Goal: Information Seeking & Learning: Learn about a topic

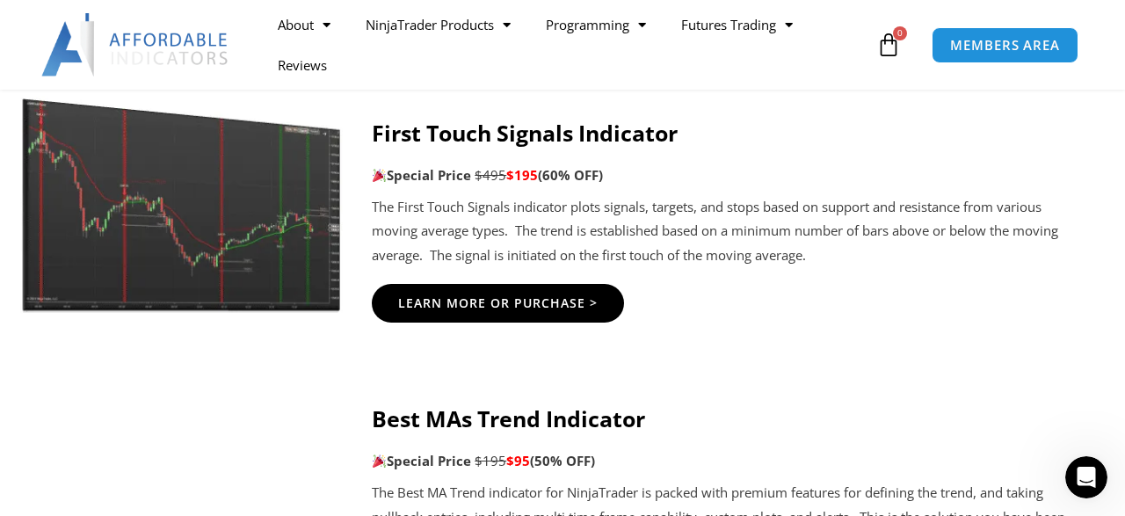
scroll to position [3062, 0]
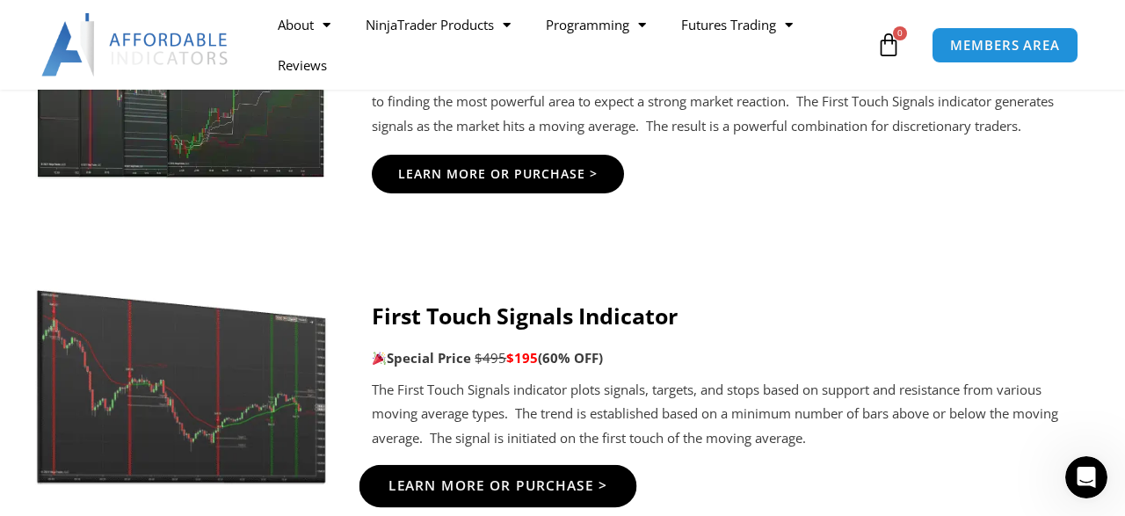
click at [487, 479] on span "Learn More Or Purchase >" at bounding box center [498, 485] width 220 height 13
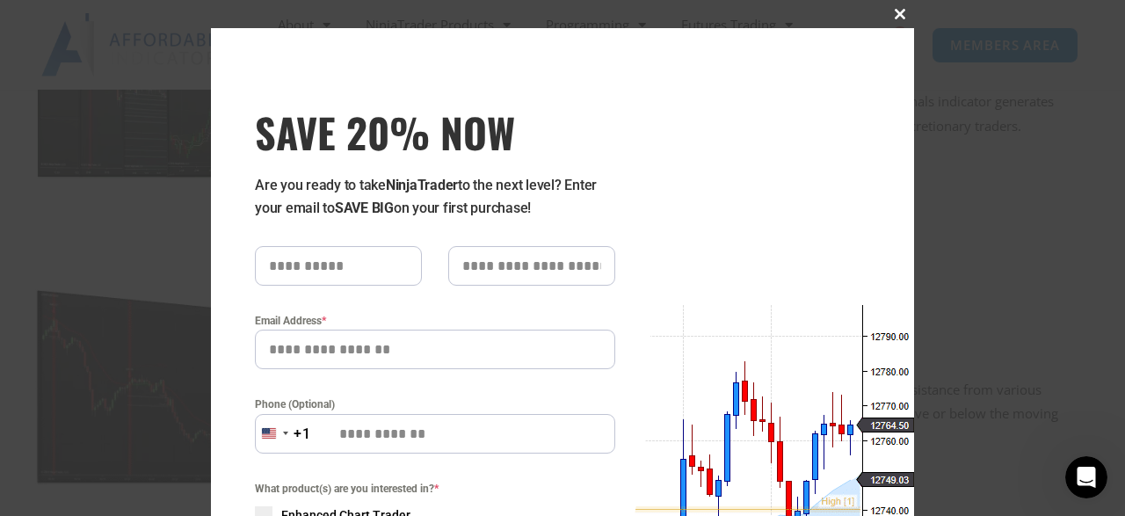
click at [899, 17] on span at bounding box center [900, 14] width 28 height 11
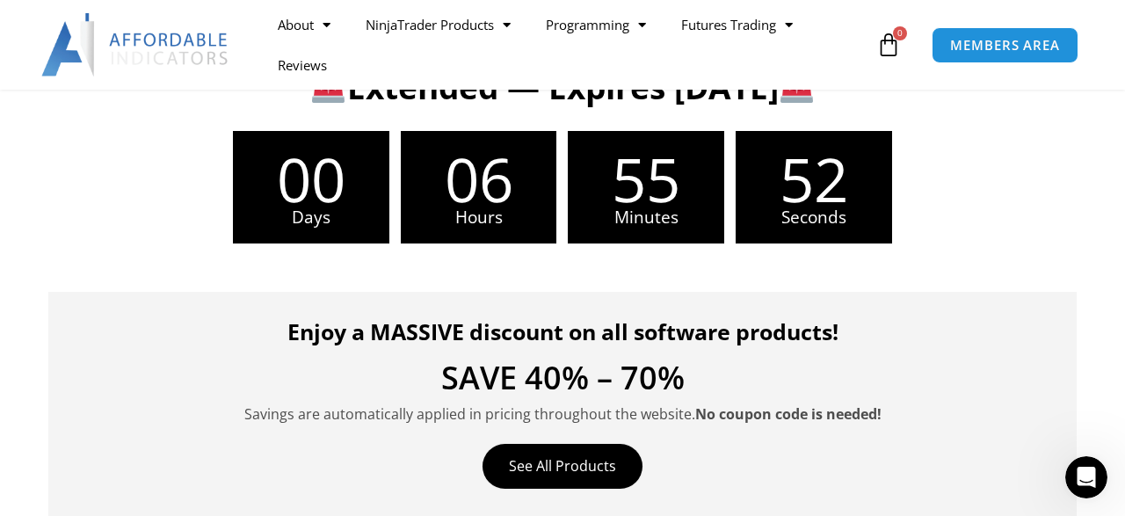
scroll to position [320, 0]
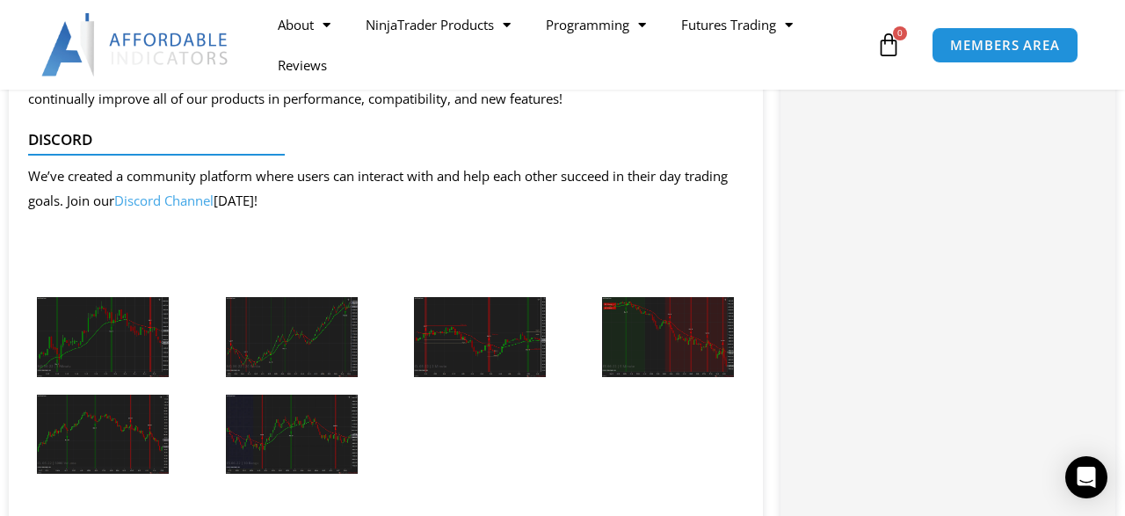
scroll to position [2056, 0]
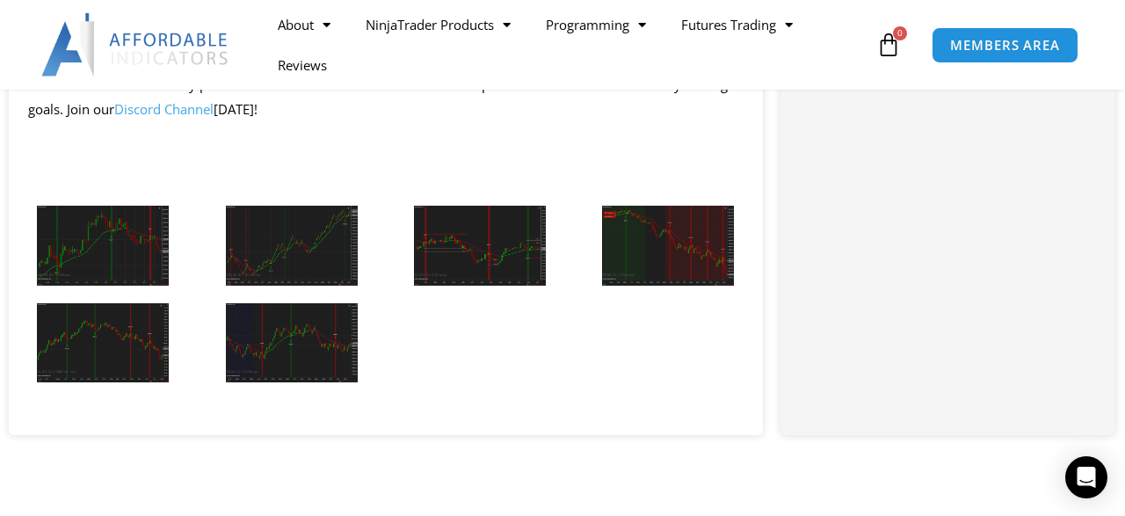
click at [100, 257] on img at bounding box center [103, 246] width 132 height 80
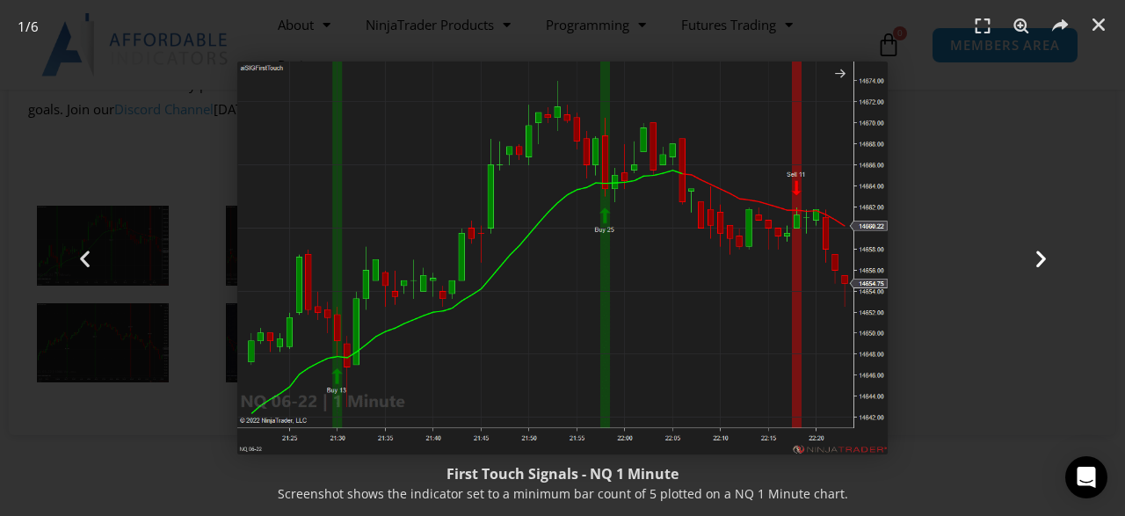
click at [1040, 258] on icon "Next slide" at bounding box center [1041, 258] width 22 height 22
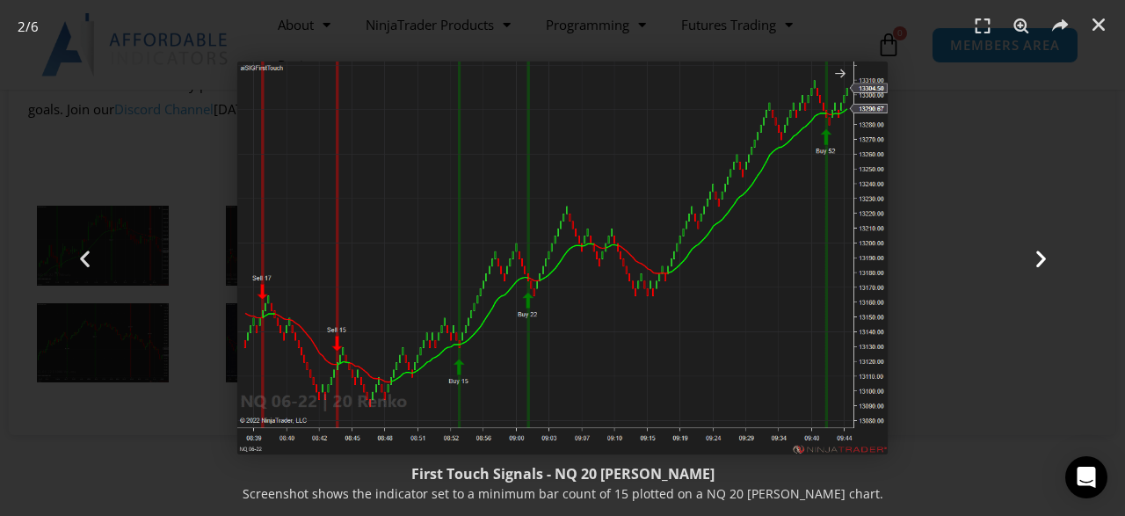
click at [1040, 254] on icon "Next slide" at bounding box center [1041, 258] width 22 height 22
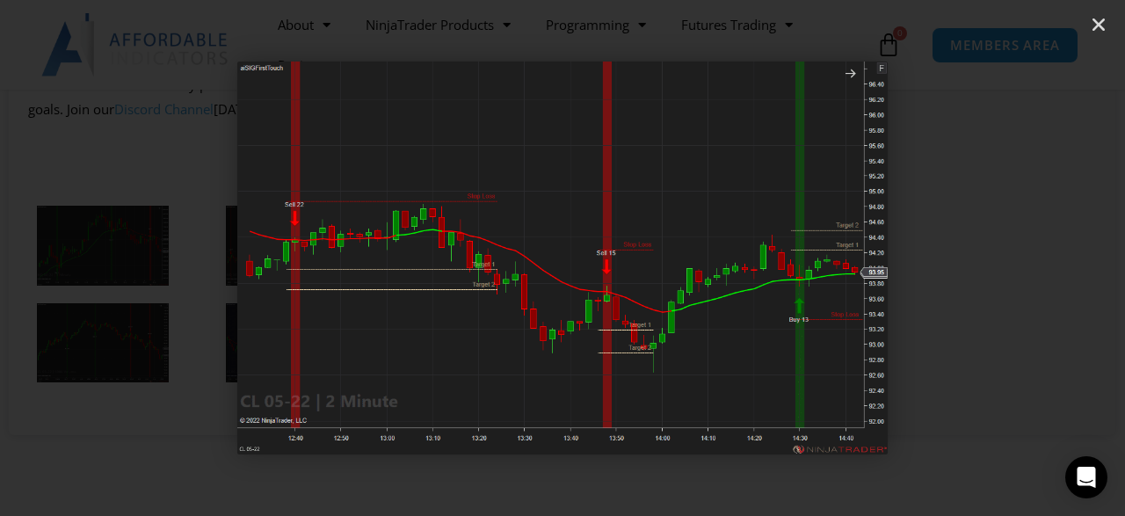
click at [1042, 255] on icon "Next slide" at bounding box center [1041, 258] width 22 height 22
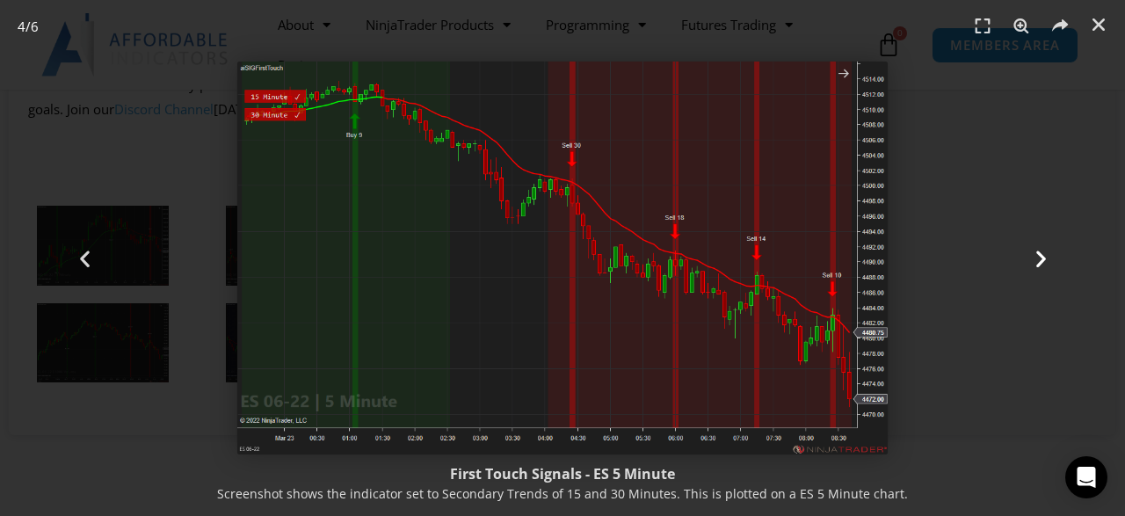
click at [1040, 253] on icon "Next slide" at bounding box center [1041, 258] width 22 height 22
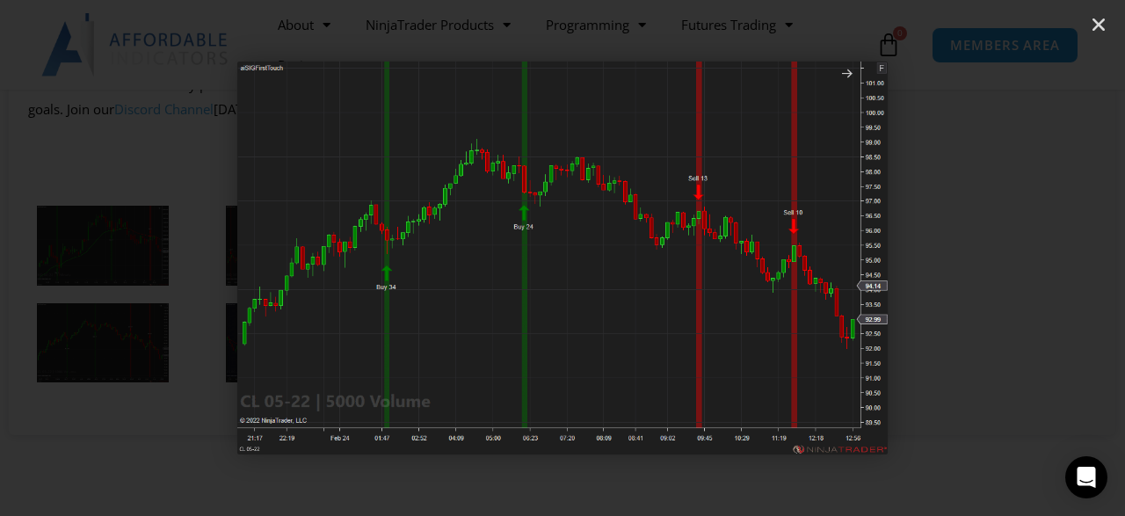
click at [1040, 253] on icon "Next slide" at bounding box center [1041, 258] width 22 height 22
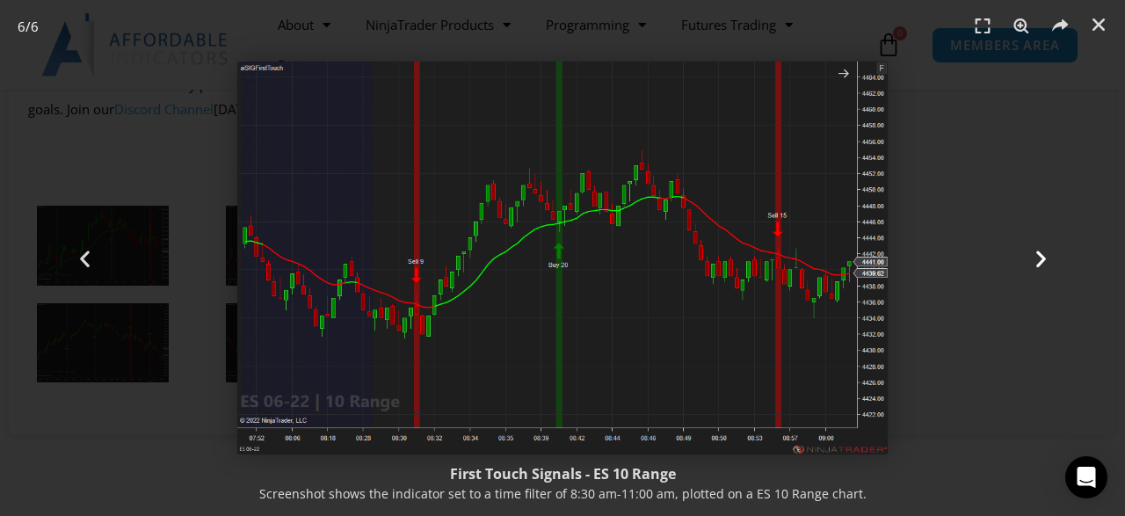
click at [1040, 253] on icon "Next slide" at bounding box center [1041, 258] width 22 height 22
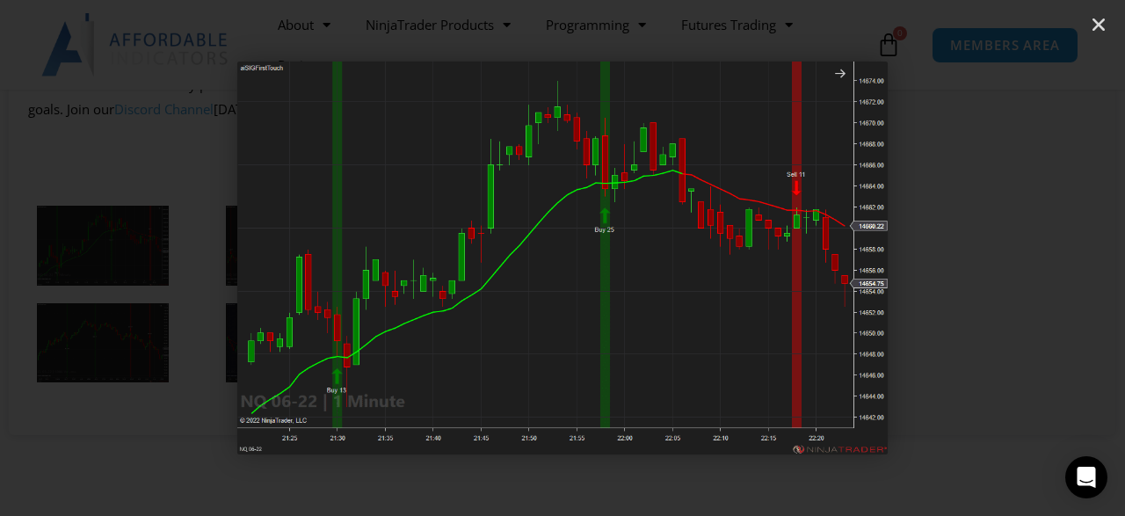
click at [1040, 253] on icon "Next slide" at bounding box center [1041, 258] width 22 height 22
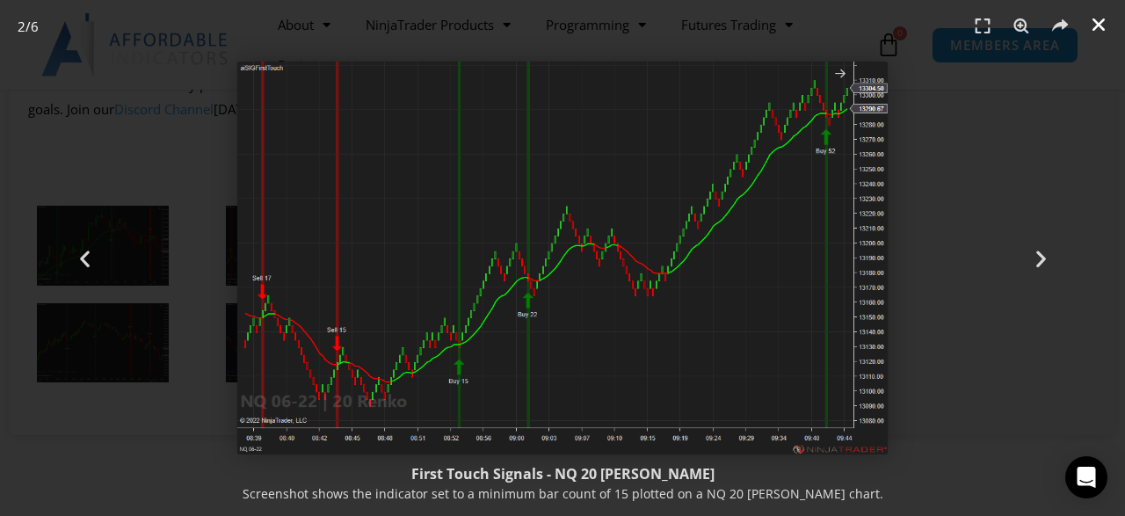
click at [1094, 27] on icon "Close (Esc)" at bounding box center [1099, 25] width 18 height 18
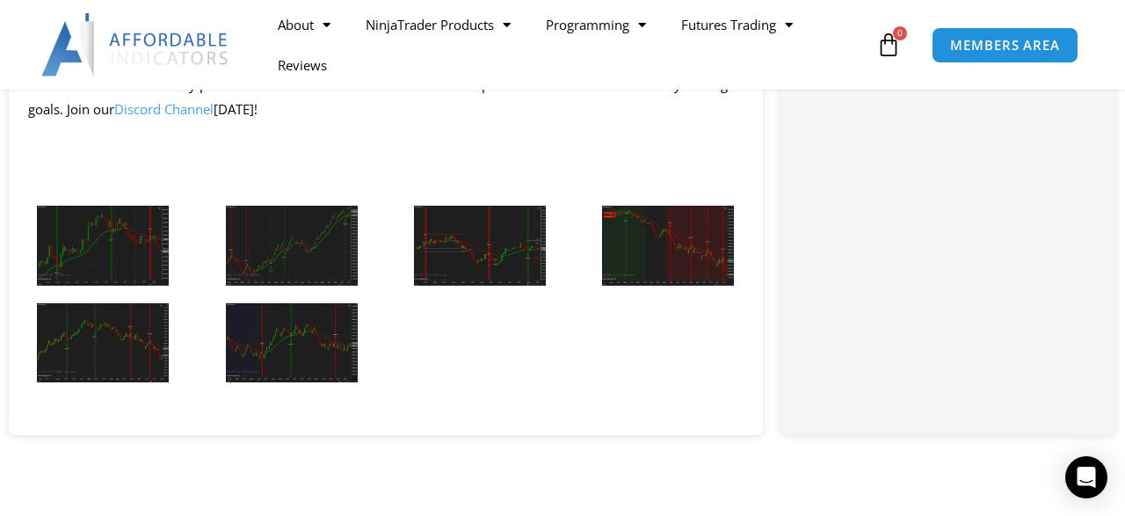
click at [99, 252] on img at bounding box center [103, 246] width 132 height 80
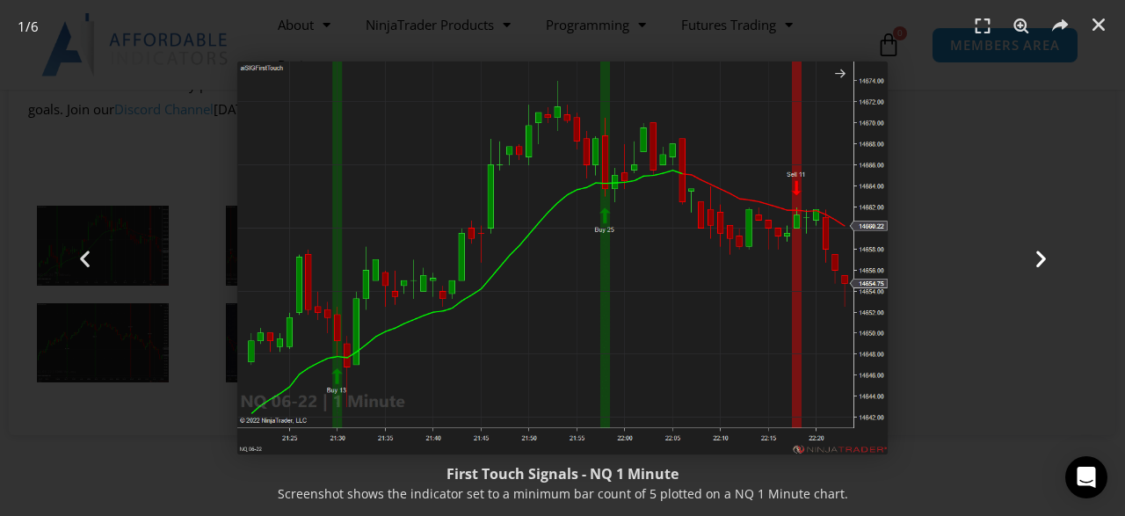
click at [1041, 261] on icon "Next slide" at bounding box center [1041, 258] width 22 height 22
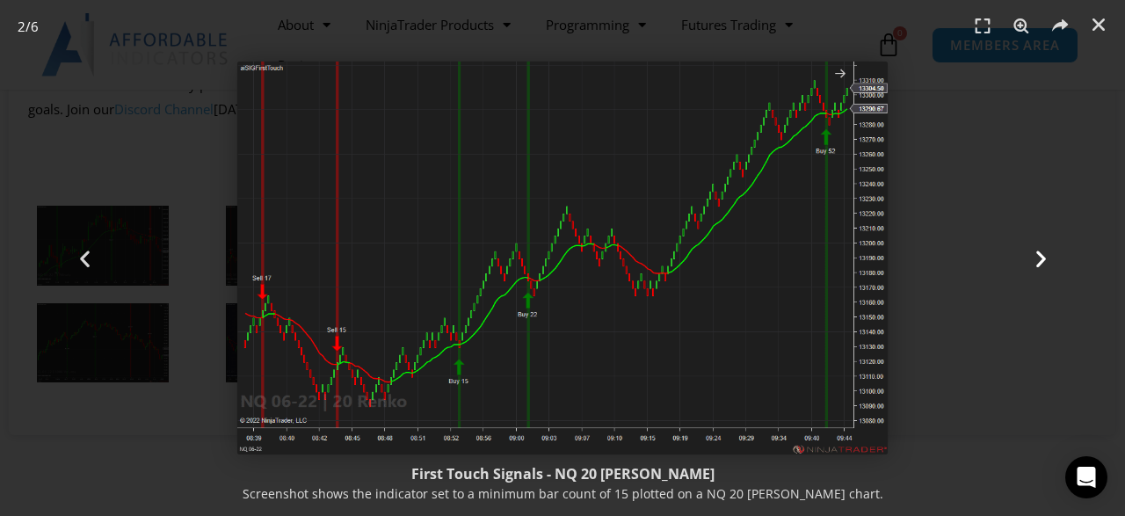
click at [1040, 256] on icon "Next slide" at bounding box center [1041, 258] width 22 height 22
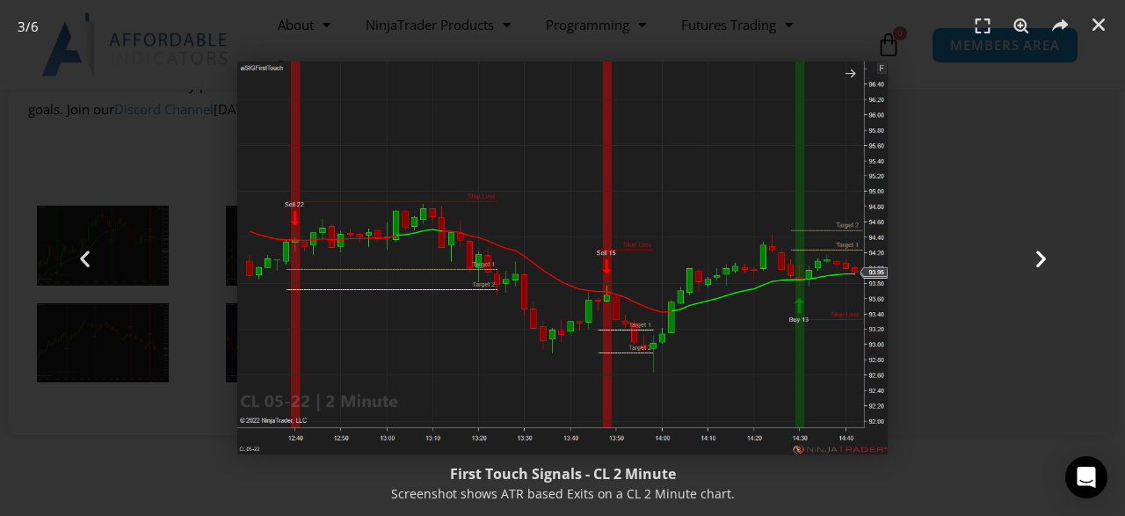
click at [1041, 260] on icon "Next slide" at bounding box center [1041, 258] width 22 height 22
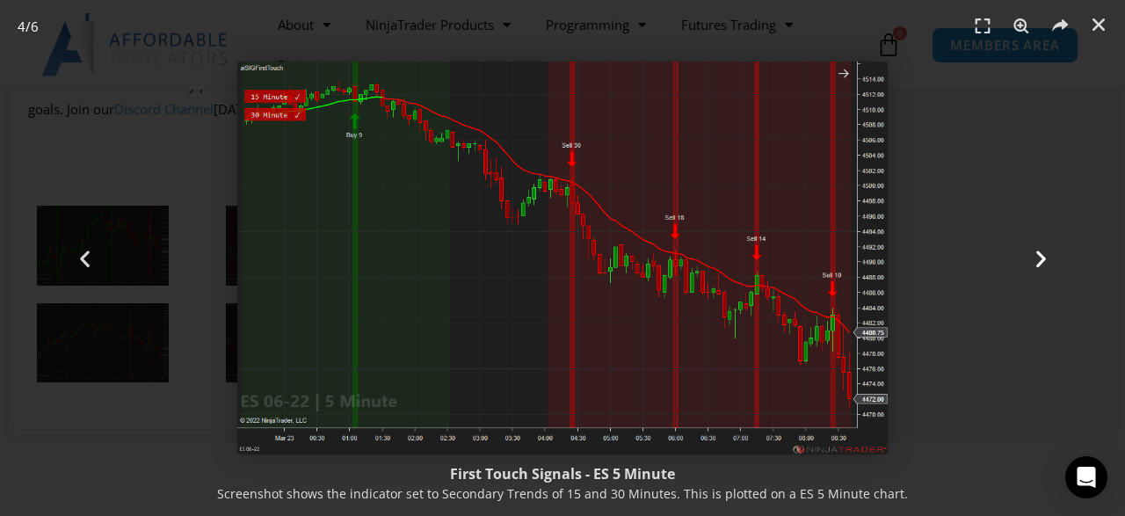
click at [1043, 254] on icon "Next slide" at bounding box center [1041, 258] width 22 height 22
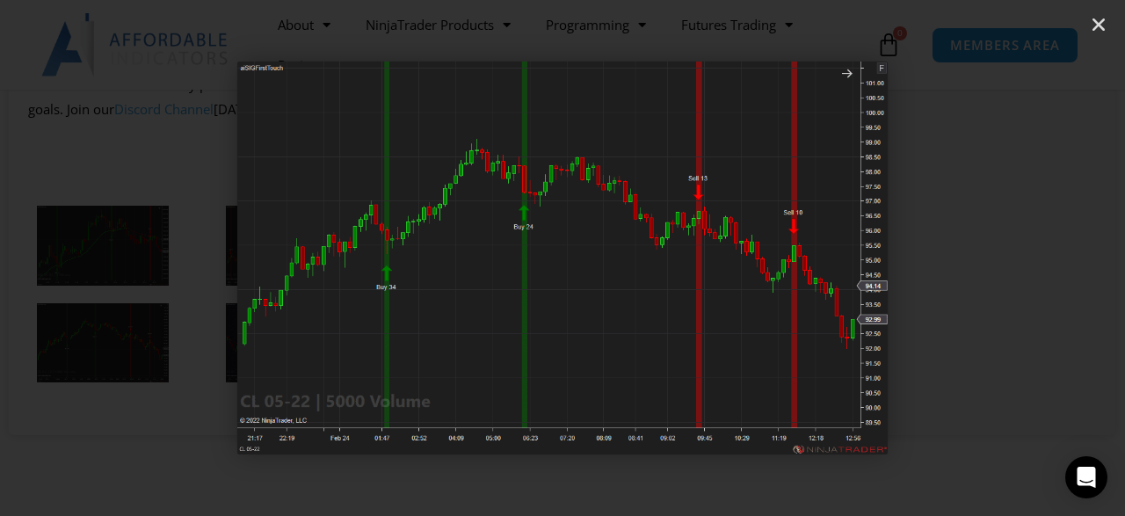
click at [1043, 254] on icon "Next slide" at bounding box center [1041, 258] width 22 height 22
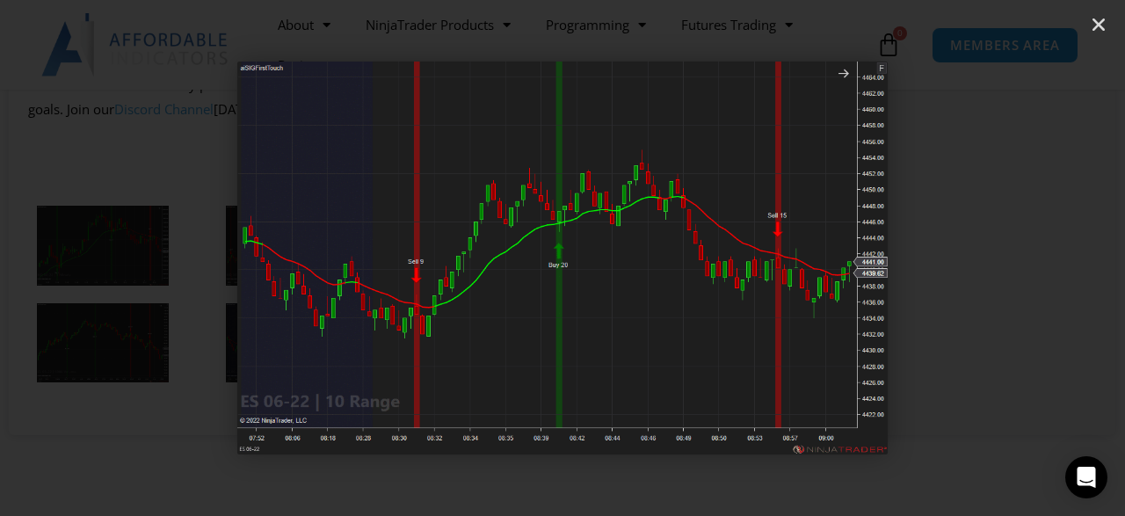
click at [1043, 254] on icon "Next slide" at bounding box center [1041, 258] width 22 height 22
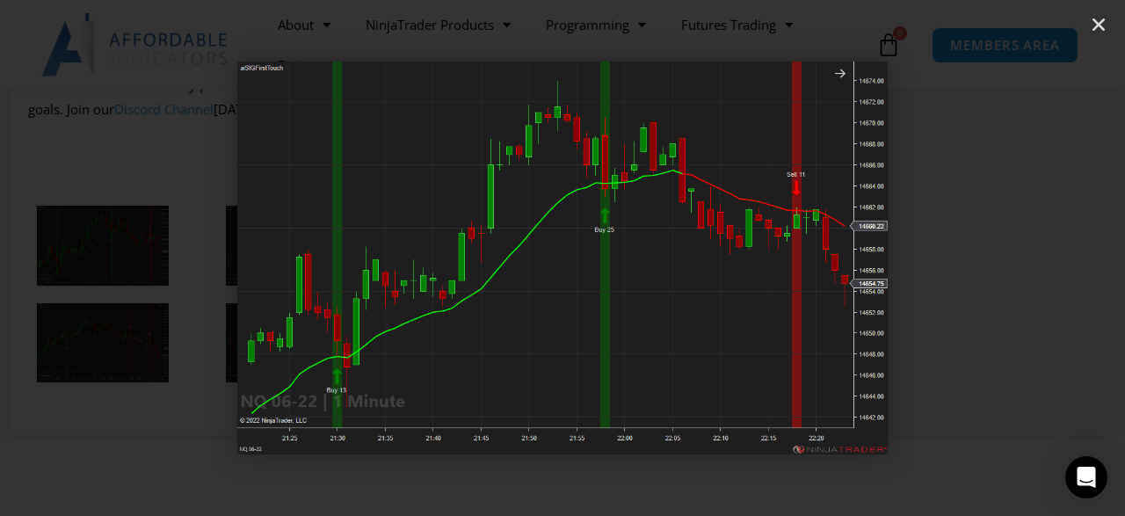
click at [1043, 254] on icon "Next slide" at bounding box center [1041, 258] width 22 height 22
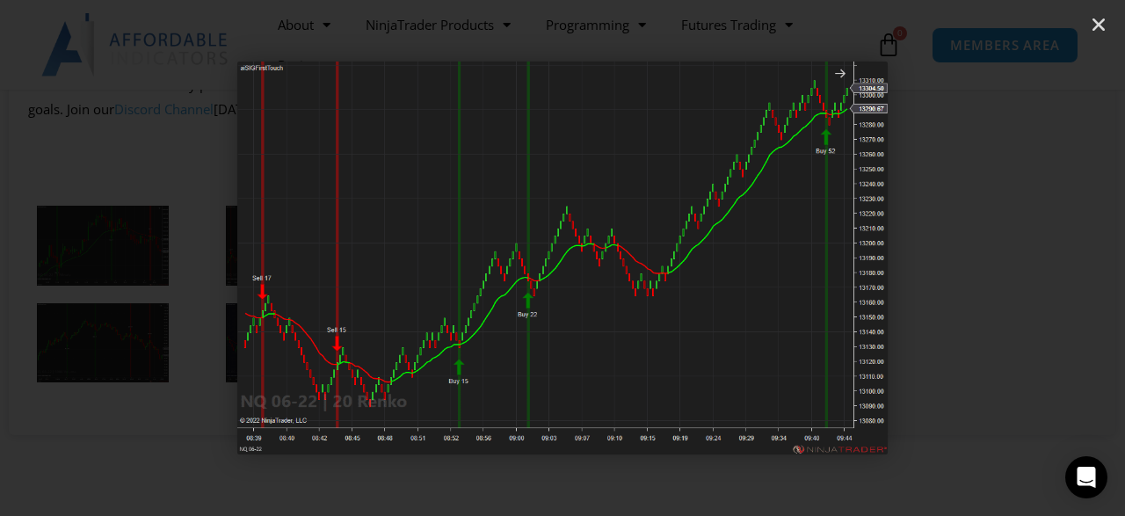
click at [1043, 254] on icon "Next slide" at bounding box center [1041, 258] width 22 height 22
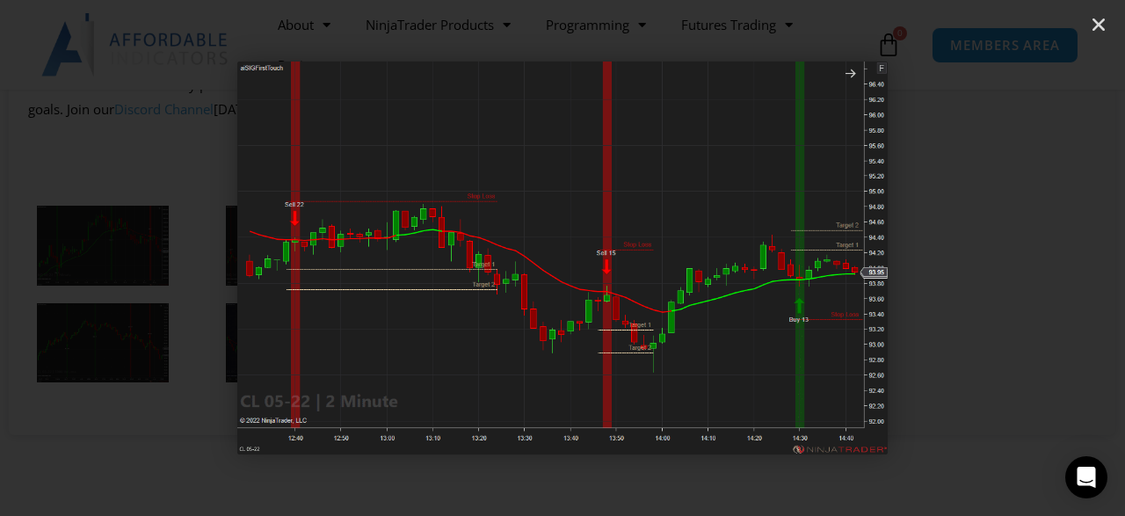
click at [1043, 254] on icon "Next slide" at bounding box center [1041, 258] width 22 height 22
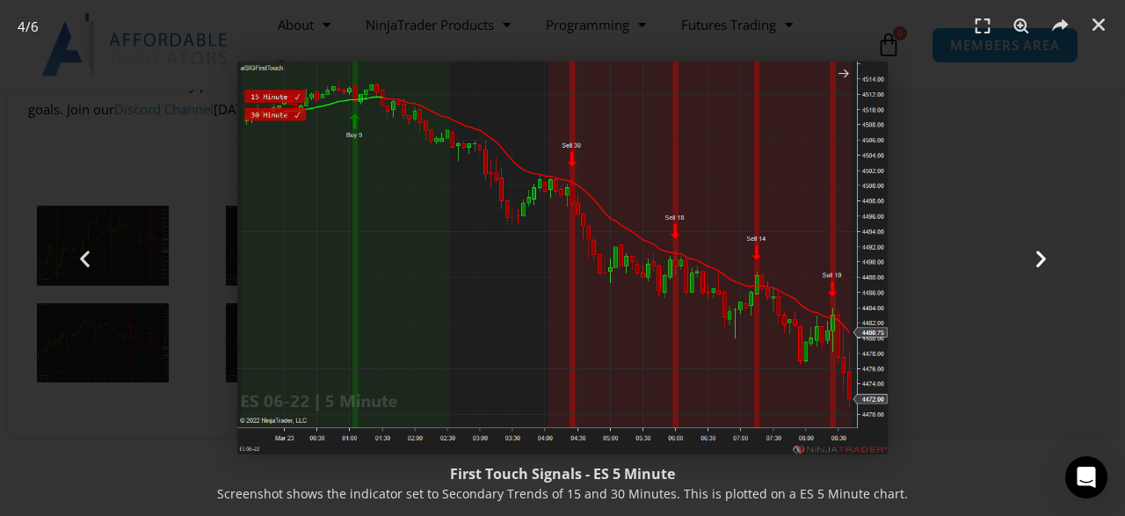
click at [1043, 254] on icon "Next slide" at bounding box center [1041, 258] width 22 height 22
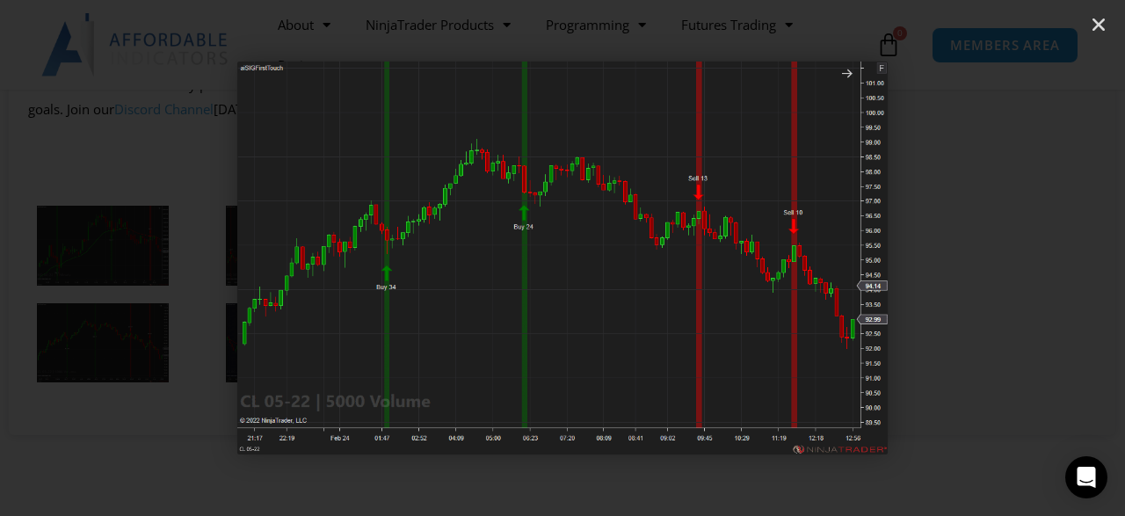
click at [1043, 254] on icon "Next slide" at bounding box center [1041, 258] width 22 height 22
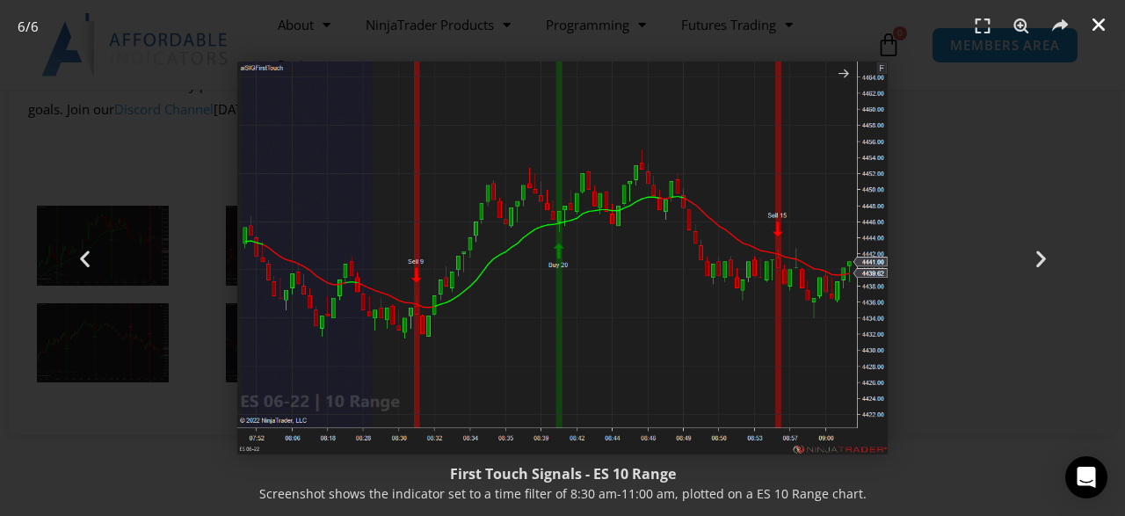
click at [1094, 21] on icon "Close (Esc)" at bounding box center [1099, 25] width 18 height 18
